Goal: Information Seeking & Learning: Learn about a topic

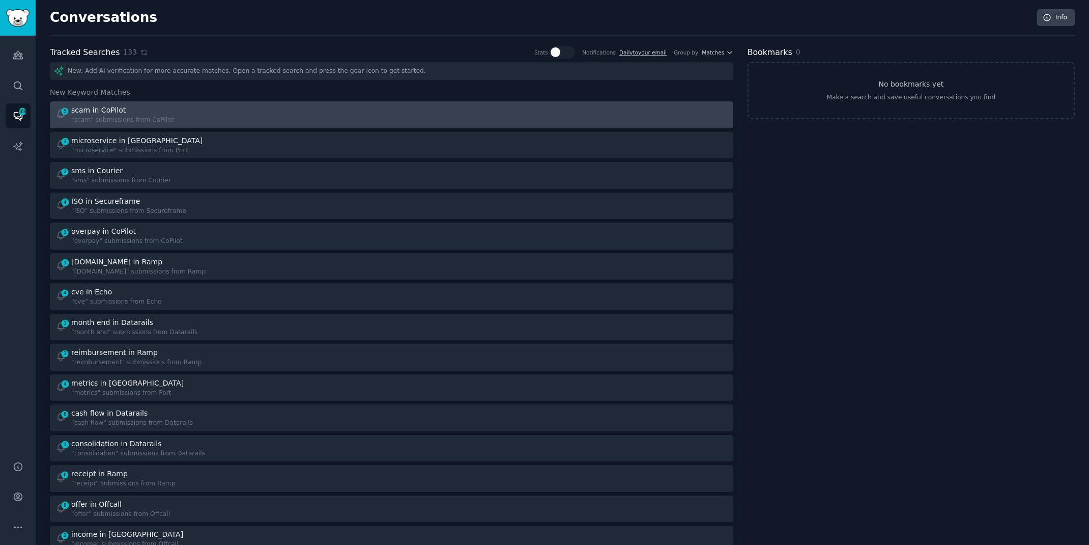
click at [205, 120] on div "5 scam in CoPilot "scam" submissions from CoPilot" at bounding box center [219, 115] width 329 height 20
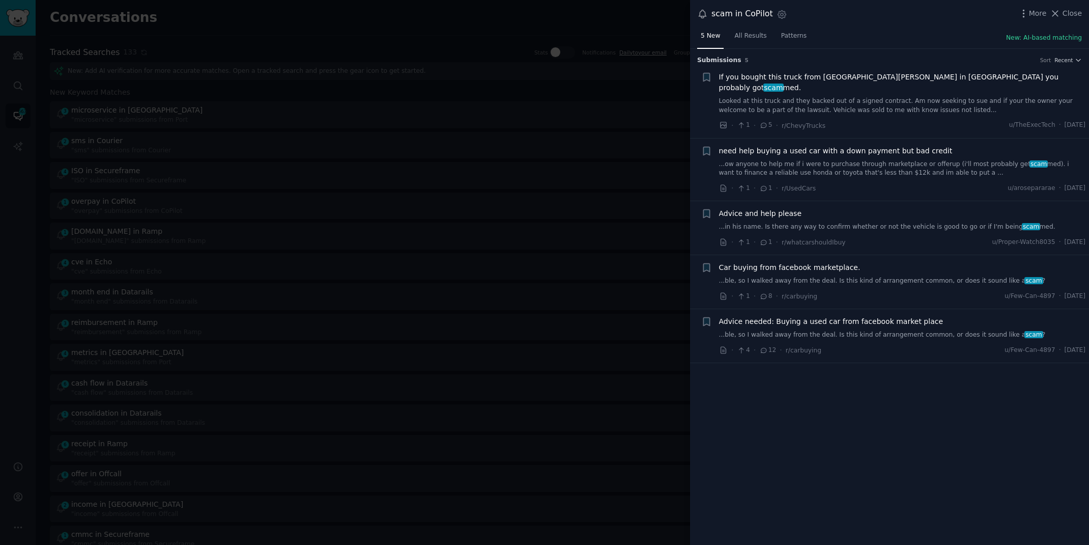
click at [921, 222] on link "...in his name. Is there any way to confirm whether or not the vehicle is good …" at bounding box center [902, 226] width 367 height 9
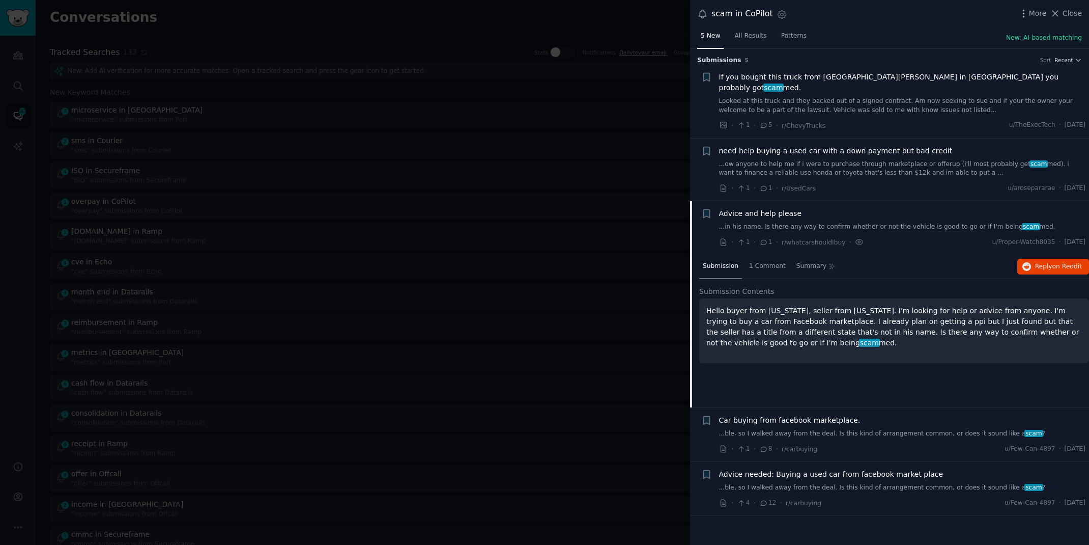
click at [808, 415] on div "Car buying from facebook marketplace. ...ble, so I walked away from the deal. I…" at bounding box center [902, 426] width 367 height 23
click at [809, 429] on link "...ble, so I walked away from the deal. Is this kind of arrangement common, or …" at bounding box center [902, 433] width 367 height 9
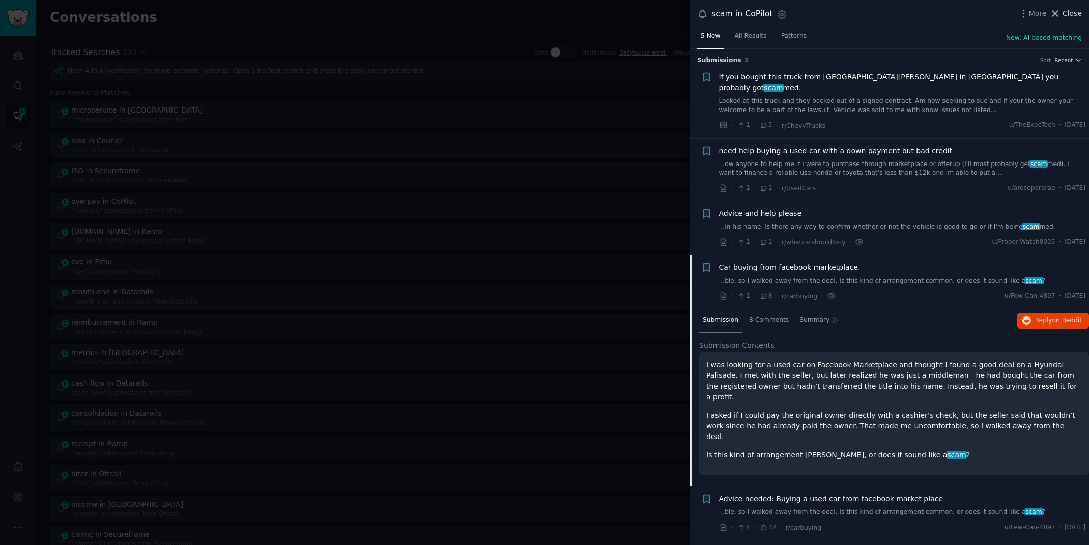
click at [1068, 17] on span "Close" at bounding box center [1072, 13] width 19 height 11
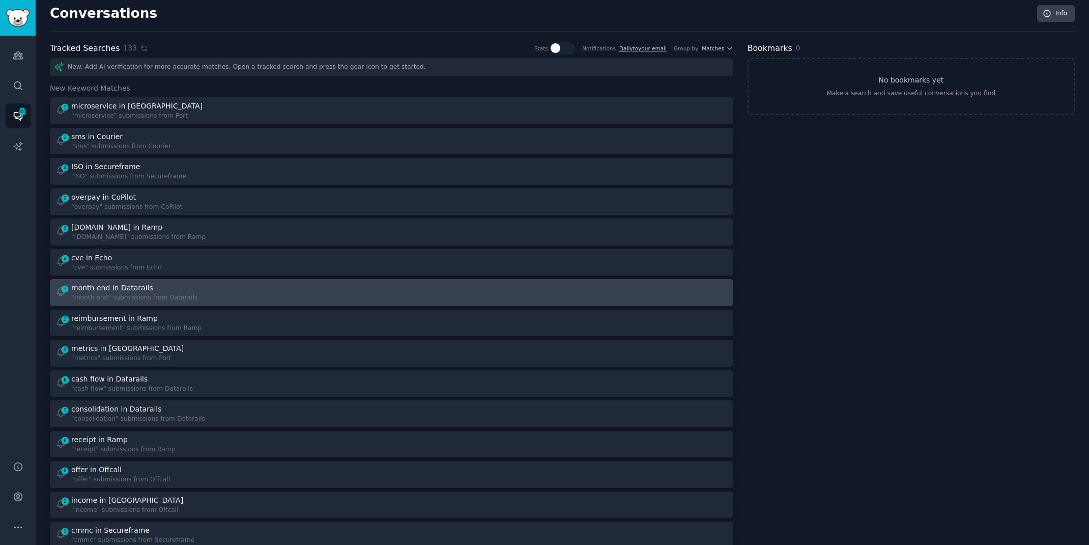
scroll to position [10, 0]
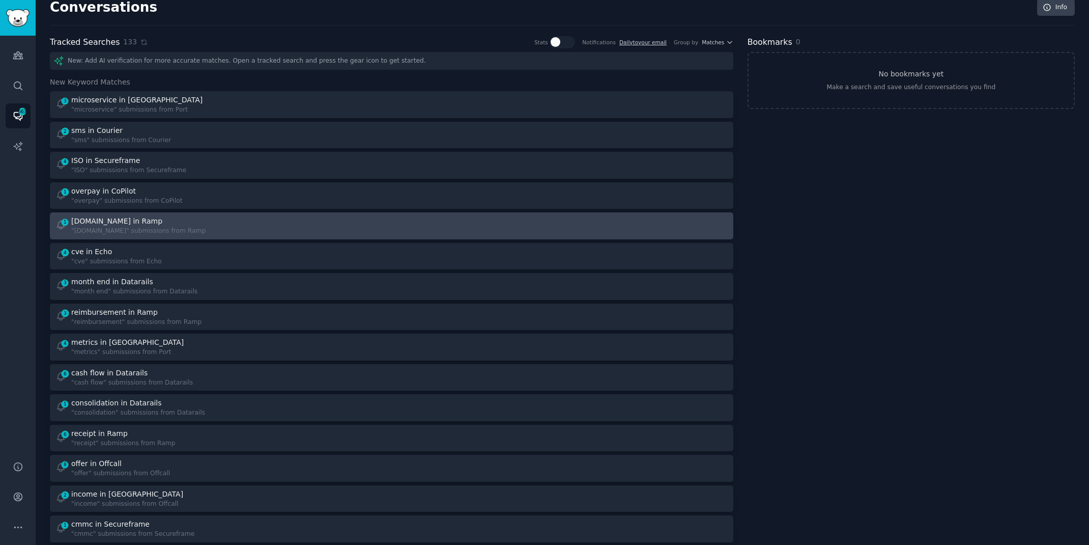
click at [216, 227] on div "1 [DOMAIN_NAME] in Ramp "[DOMAIN_NAME]" submissions from Ramp" at bounding box center [219, 226] width 329 height 20
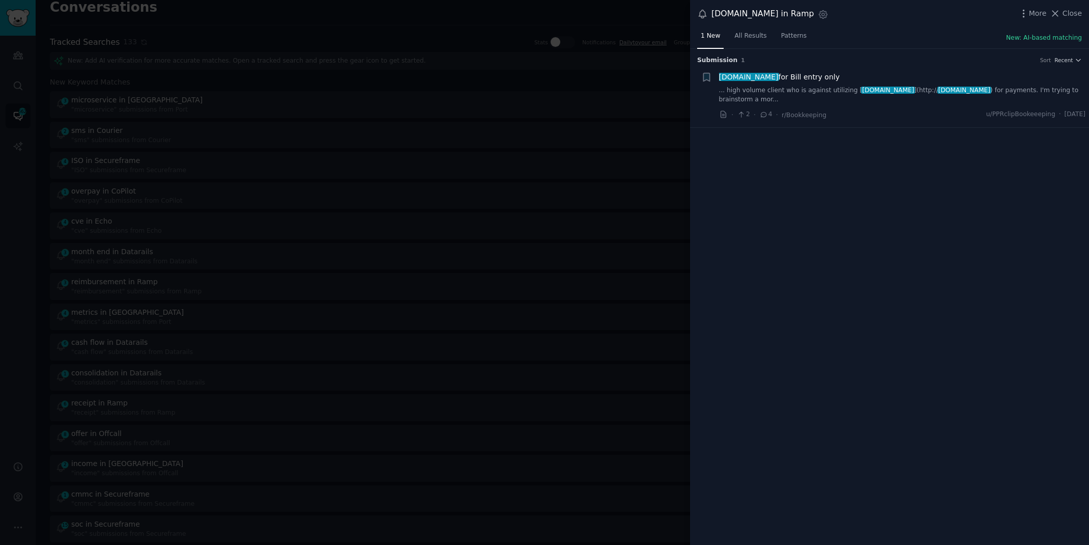
click at [557, 4] on div at bounding box center [544, 272] width 1089 height 545
